Goal: Information Seeking & Learning: Learn about a topic

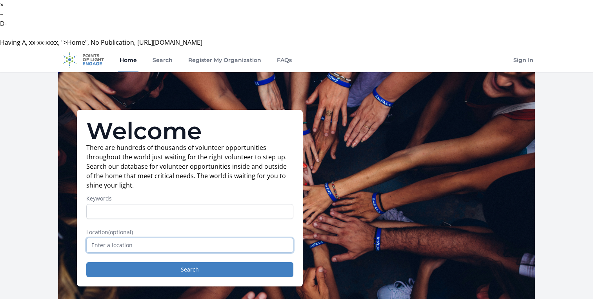
click at [183, 238] on input "text" at bounding box center [189, 245] width 207 height 15
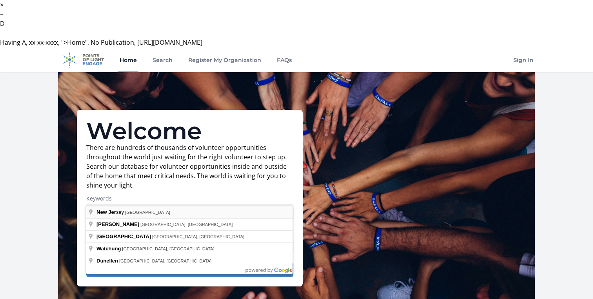
type input "New Jersey, USA"
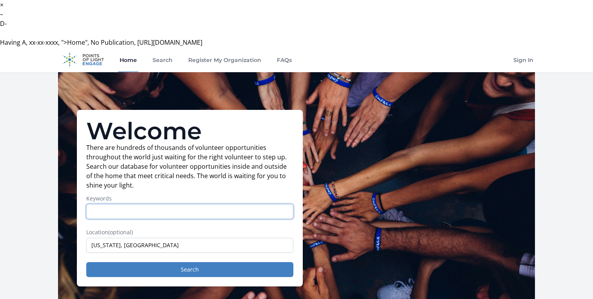
click at [145, 204] on input "Keywords" at bounding box center [189, 211] width 207 height 15
type input "Internship"
click at [86, 262] on button "Search" at bounding box center [189, 269] width 207 height 15
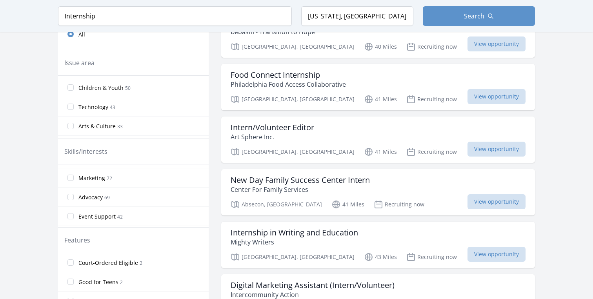
scroll to position [148, 0]
click at [74, 260] on label "Good for Teens 2" at bounding box center [133, 268] width 151 height 16
click at [74, 265] on input "Good for Teens 2" at bounding box center [70, 268] width 6 height 6
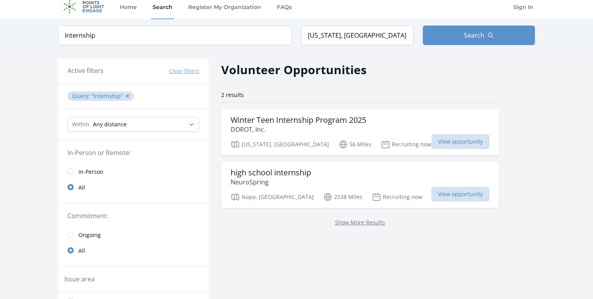
scroll to position [53, 0]
click at [307, 116] on h3 "Winter Teen Internship Program 2025" at bounding box center [299, 120] width 136 height 9
click at [269, 178] on p "NeuroSpring" at bounding box center [271, 182] width 80 height 9
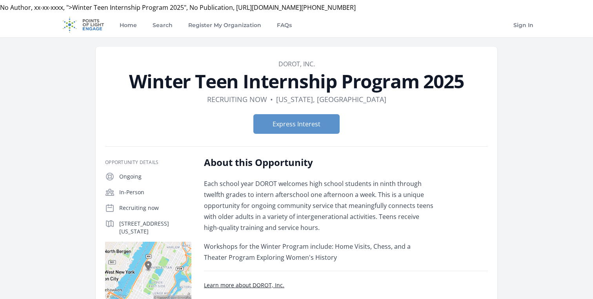
scroll to position [36, 0]
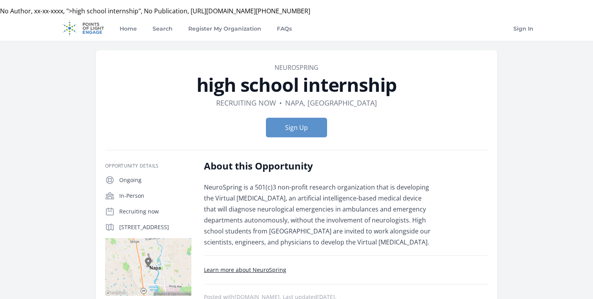
scroll to position [34, 0]
